Goal: Find specific page/section: Find specific page/section

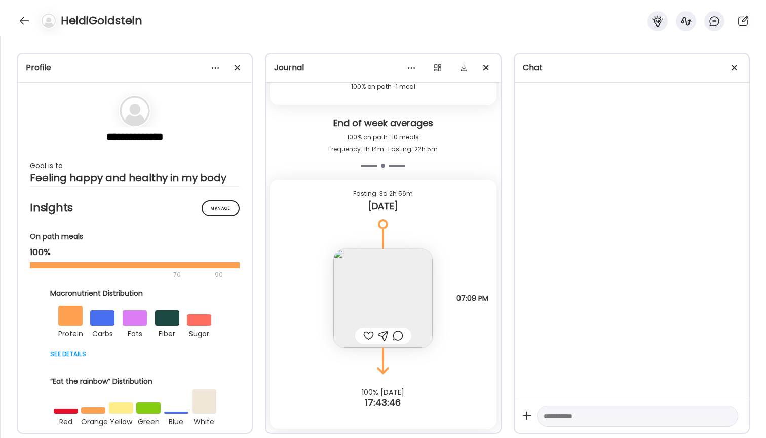
scroll to position [1962, 0]
click at [371, 290] on img at bounding box center [382, 298] width 99 height 99
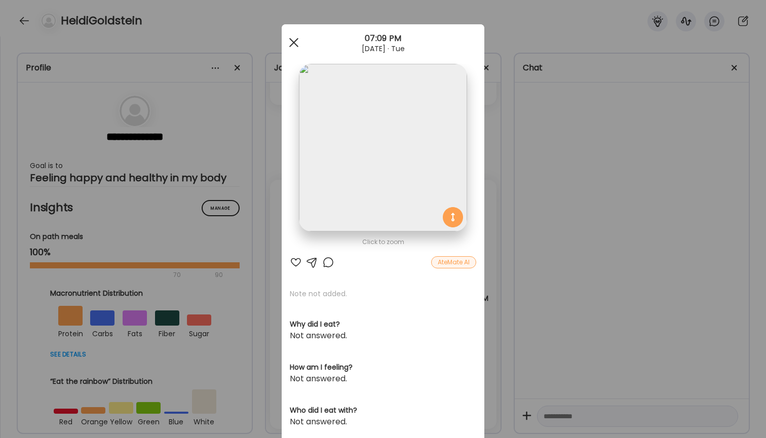
click at [299, 39] on div at bounding box center [294, 42] width 20 height 20
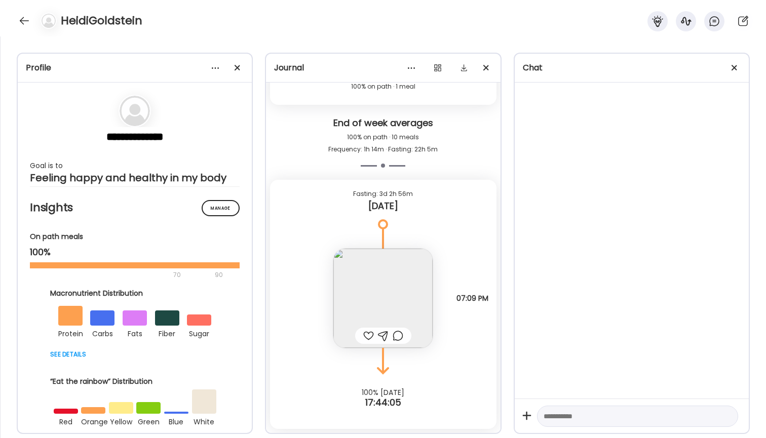
click at [369, 279] on img at bounding box center [382, 298] width 99 height 99
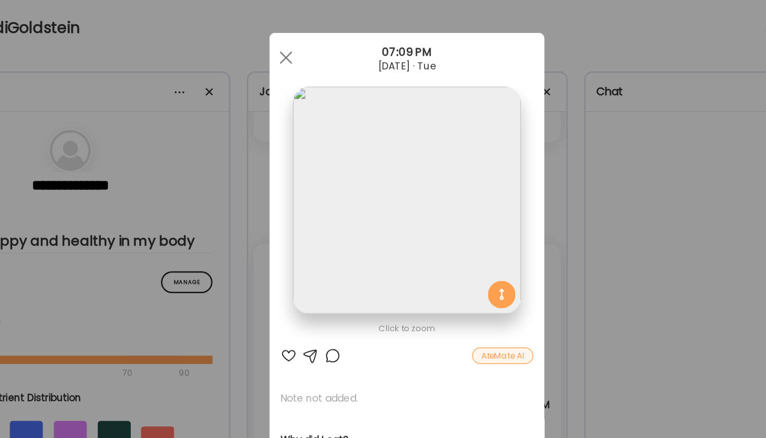
scroll to position [0, 0]
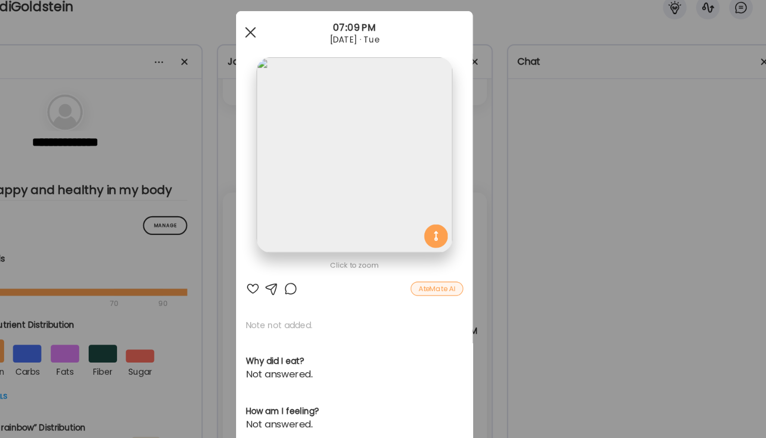
click at [284, 32] on div at bounding box center [294, 42] width 20 height 20
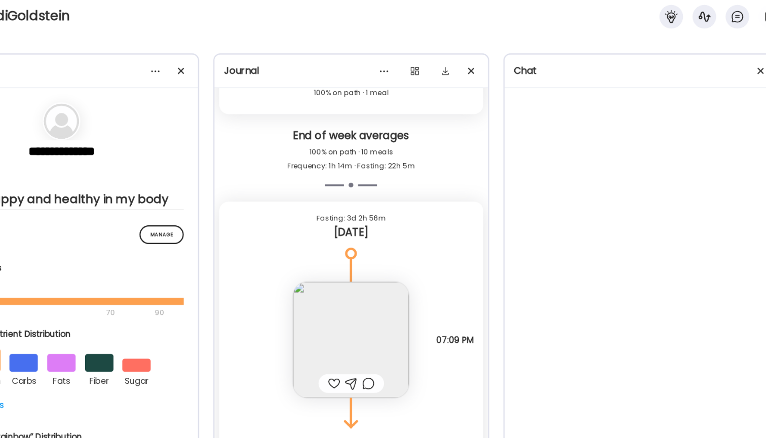
click at [333, 267] on img at bounding box center [382, 298] width 99 height 99
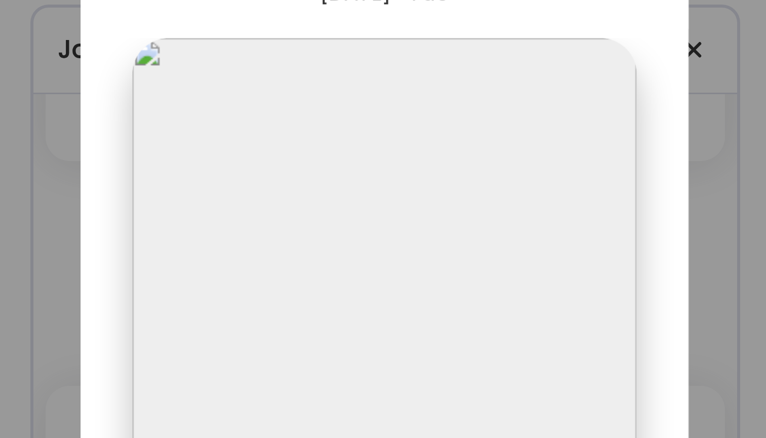
click at [254, 20] on div "Ate Coach Dashboard Wahoo! It’s official Take a moment to set up your Coach Pro…" at bounding box center [383, 219] width 766 height 438
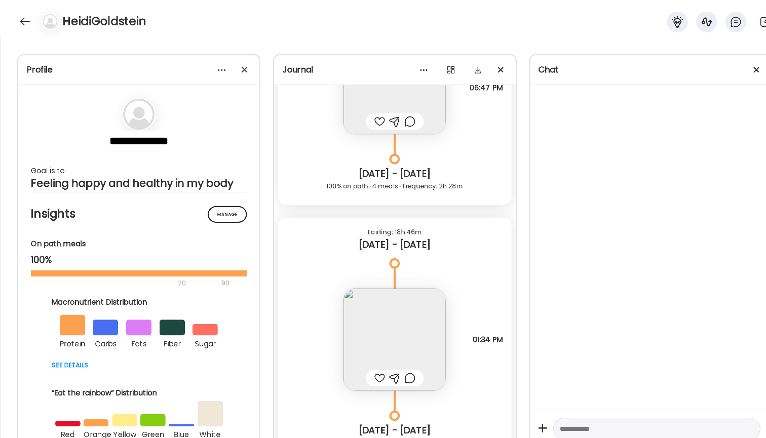
scroll to position [1120, 0]
click at [399, 338] on img at bounding box center [382, 329] width 99 height 99
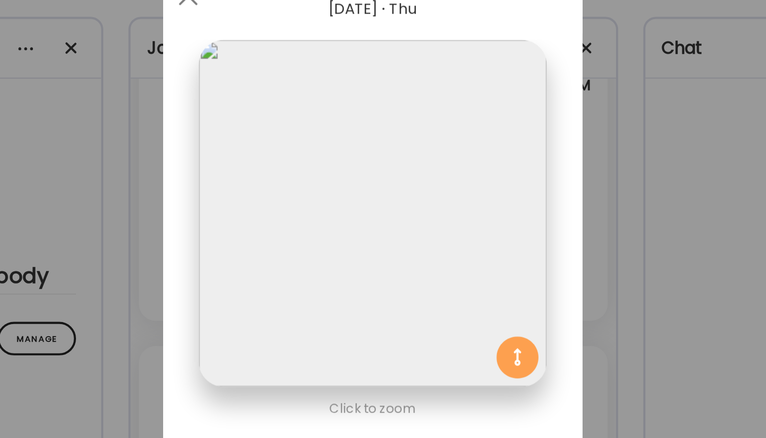
click at [305, 94] on div "Ate Coach Dashboard Wahoo! It’s official Take a moment to set up your Coach Pro…" at bounding box center [383, 219] width 766 height 438
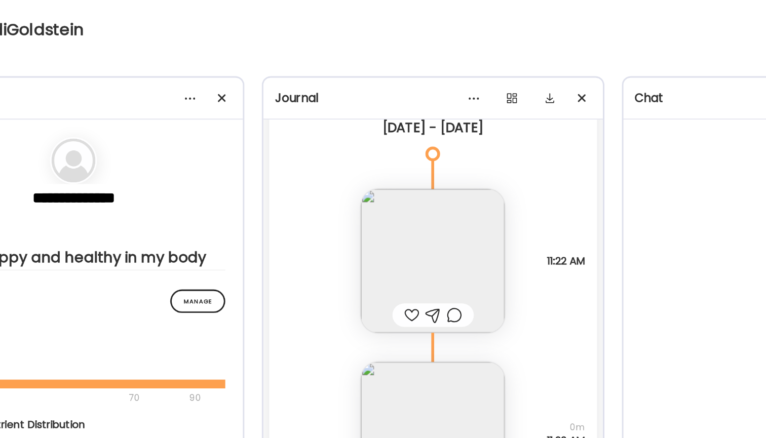
scroll to position [664, 0]
click at [333, 166] on img at bounding box center [382, 179] width 99 height 99
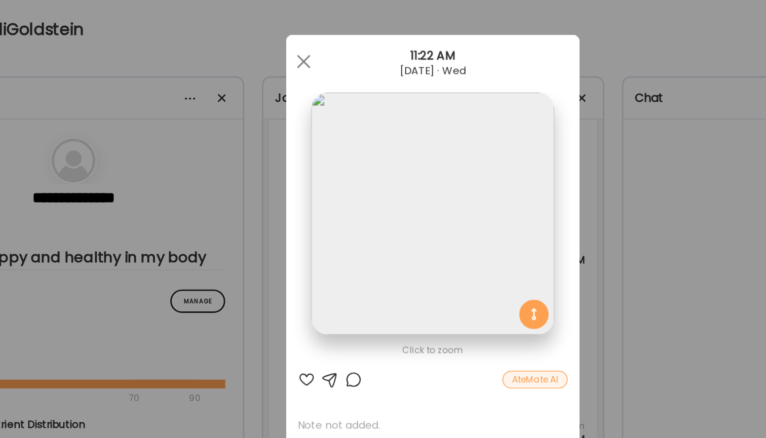
click at [431, 97] on div "Ate Coach Dashboard Wahoo! It’s official Take a moment to set up your Coach Pro…" at bounding box center [383, 219] width 766 height 438
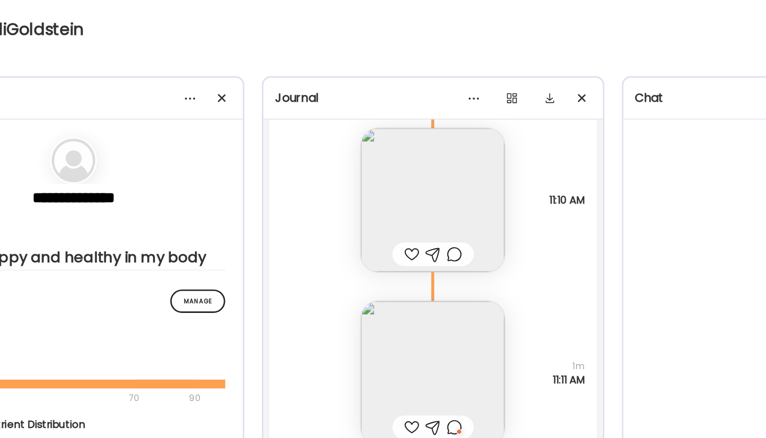
scroll to position [339, 0]
click at [333, 131] on img at bounding box center [382, 135] width 99 height 99
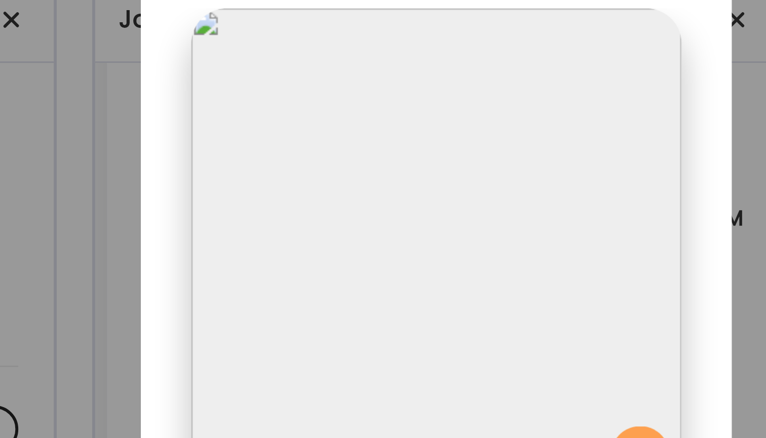
click at [282, 64] on section at bounding box center [383, 159] width 203 height 190
click at [262, 28] on div "Ate Coach Dashboard Wahoo! It’s official Take a moment to set up your Coach Pro…" at bounding box center [383, 219] width 766 height 438
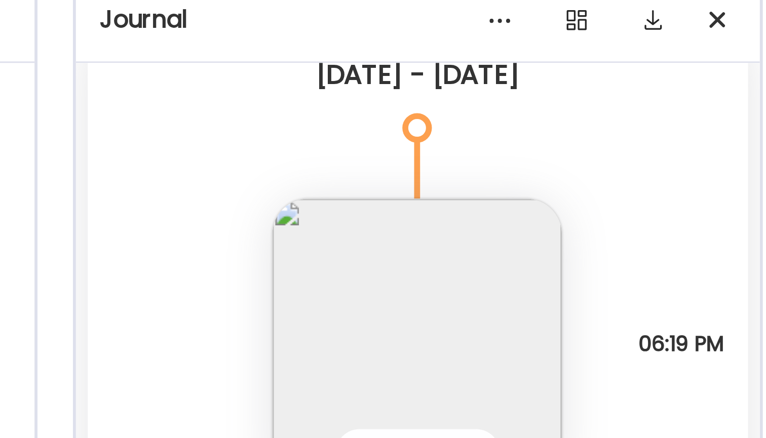
scroll to position [44, 0]
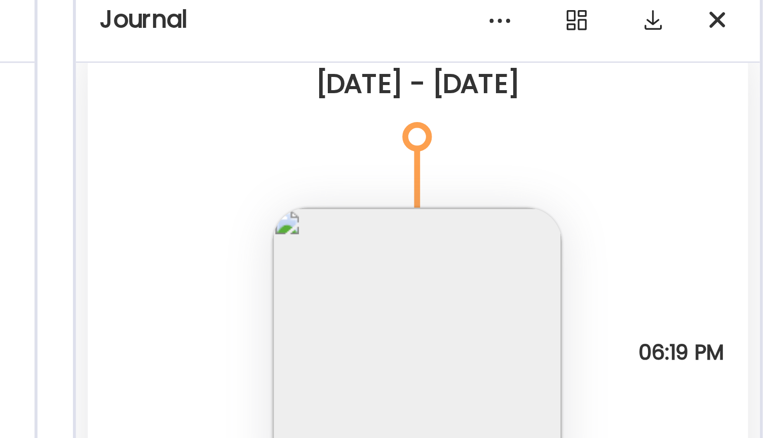
click at [333, 132] on img at bounding box center [382, 181] width 99 height 99
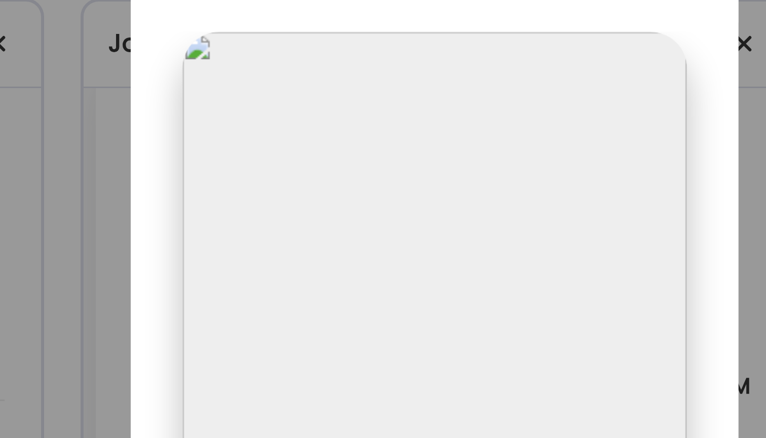
scroll to position [0, 0]
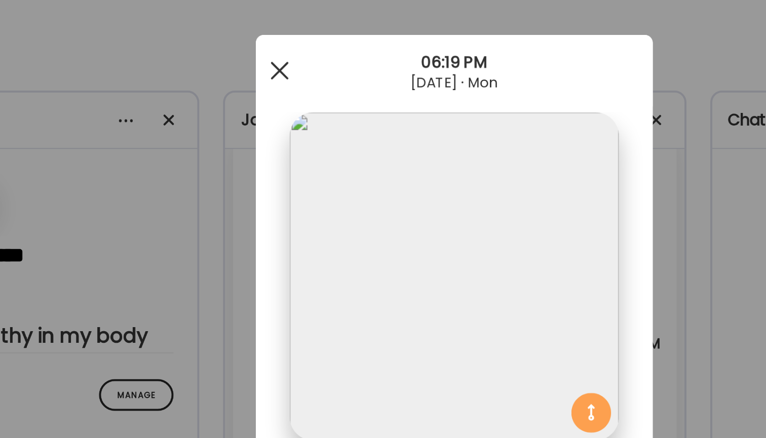
click at [289, 39] on span at bounding box center [293, 42] width 9 height 9
